Goal: Task Accomplishment & Management: Complete application form

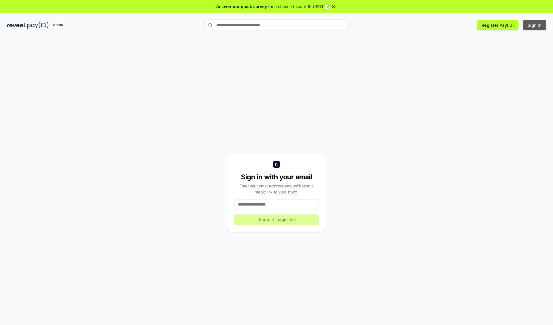
click at [534, 25] on button "Sign In" at bounding box center [534, 25] width 23 height 10
type input "**********"
click at [276, 219] on button "Request magic link" at bounding box center [276, 219] width 85 height 10
